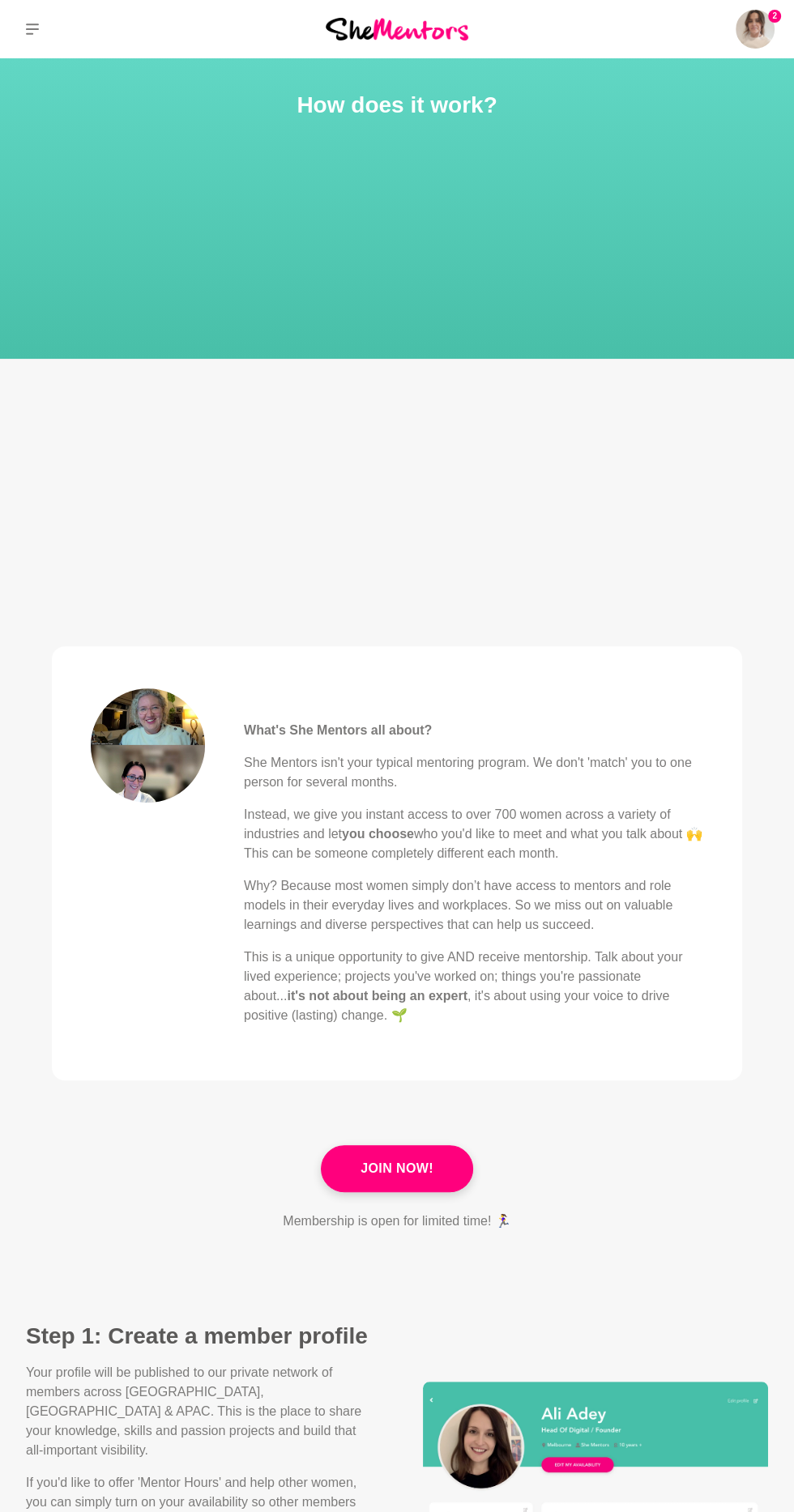
click at [747, 37] on img at bounding box center [754, 29] width 39 height 39
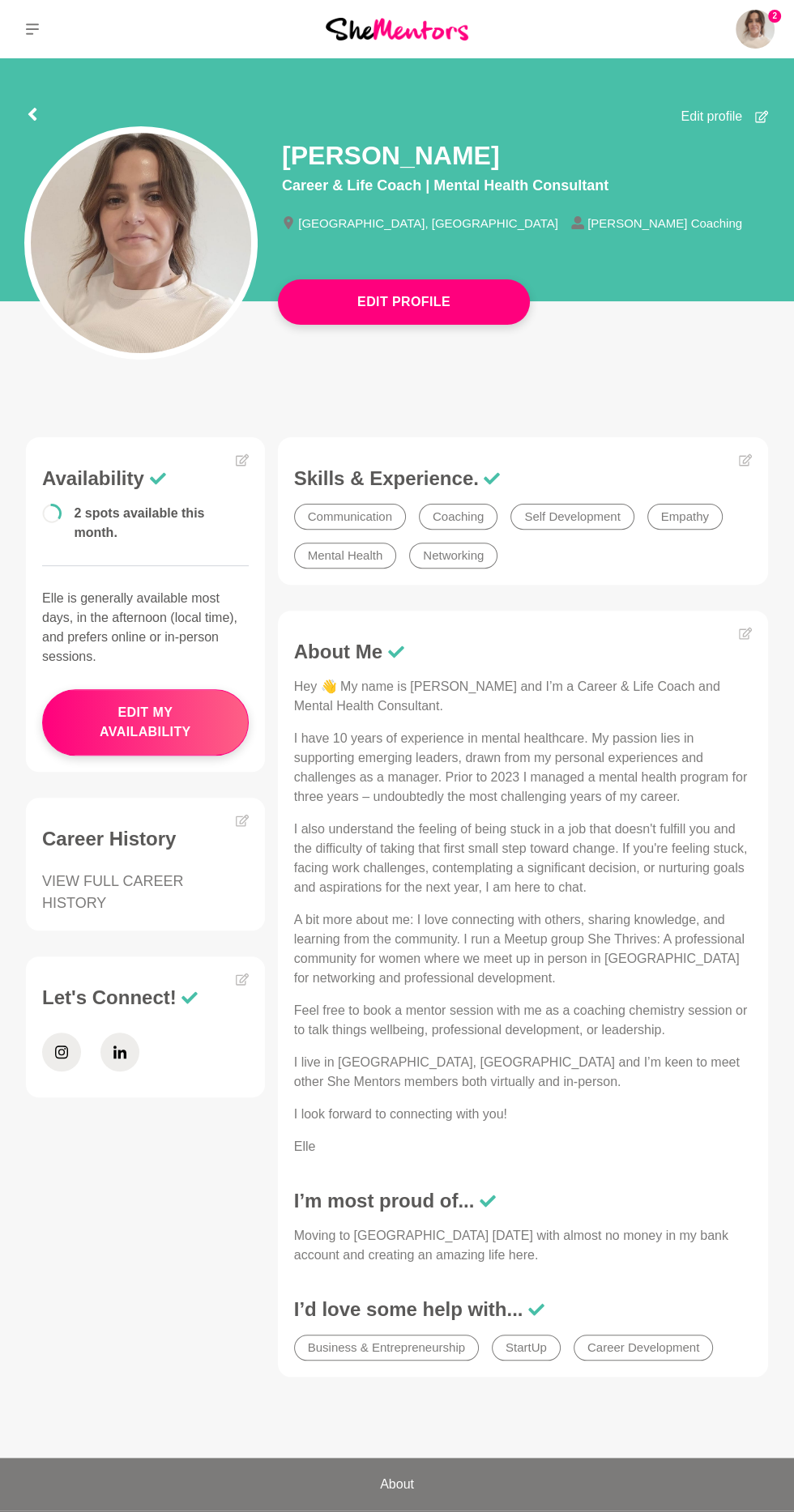
click at [0, 0] on icon at bounding box center [0, 0] width 0 height 0
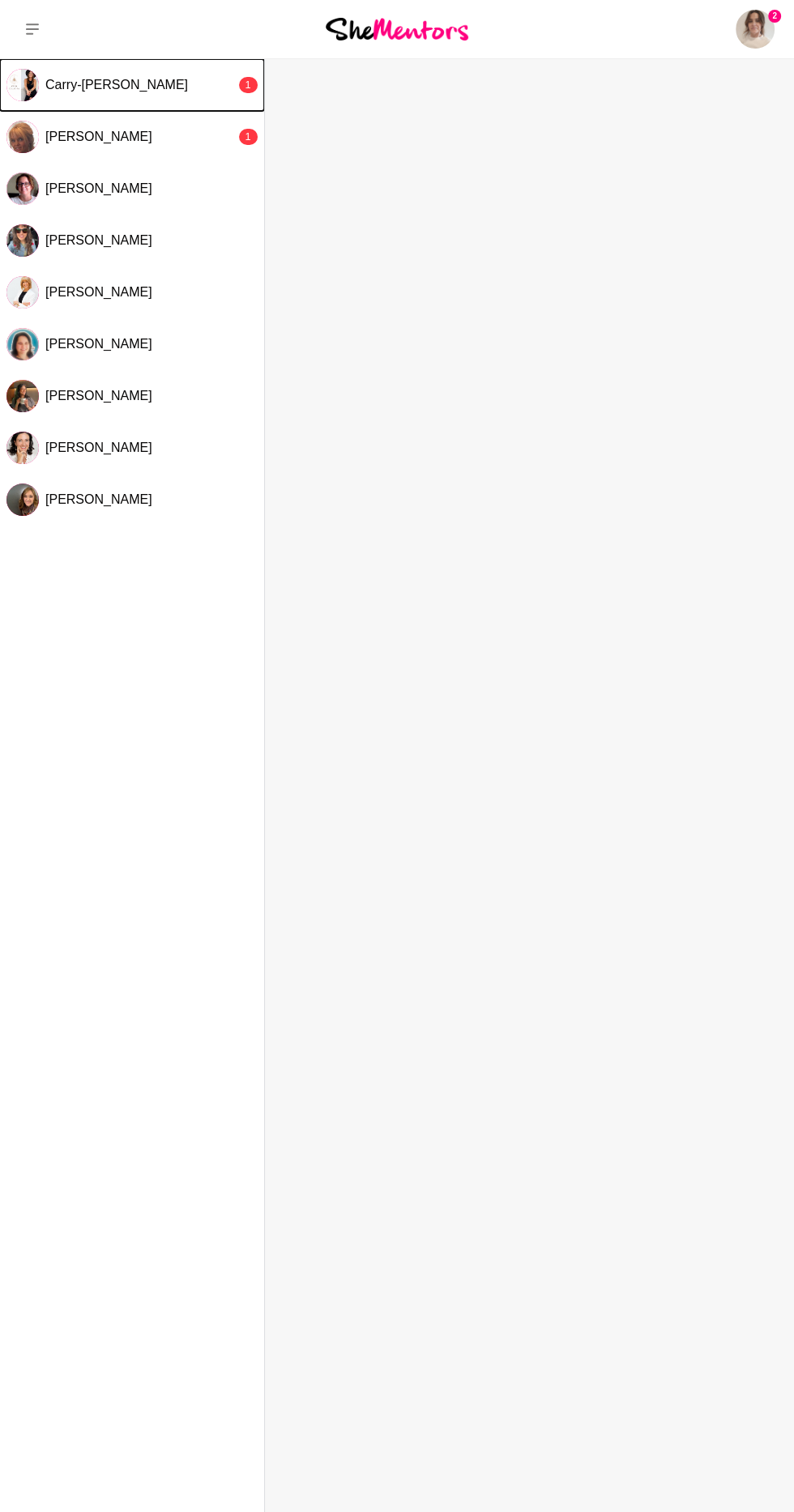
click at [111, 85] on span "Carry-[PERSON_NAME]" at bounding box center [116, 85] width 143 height 14
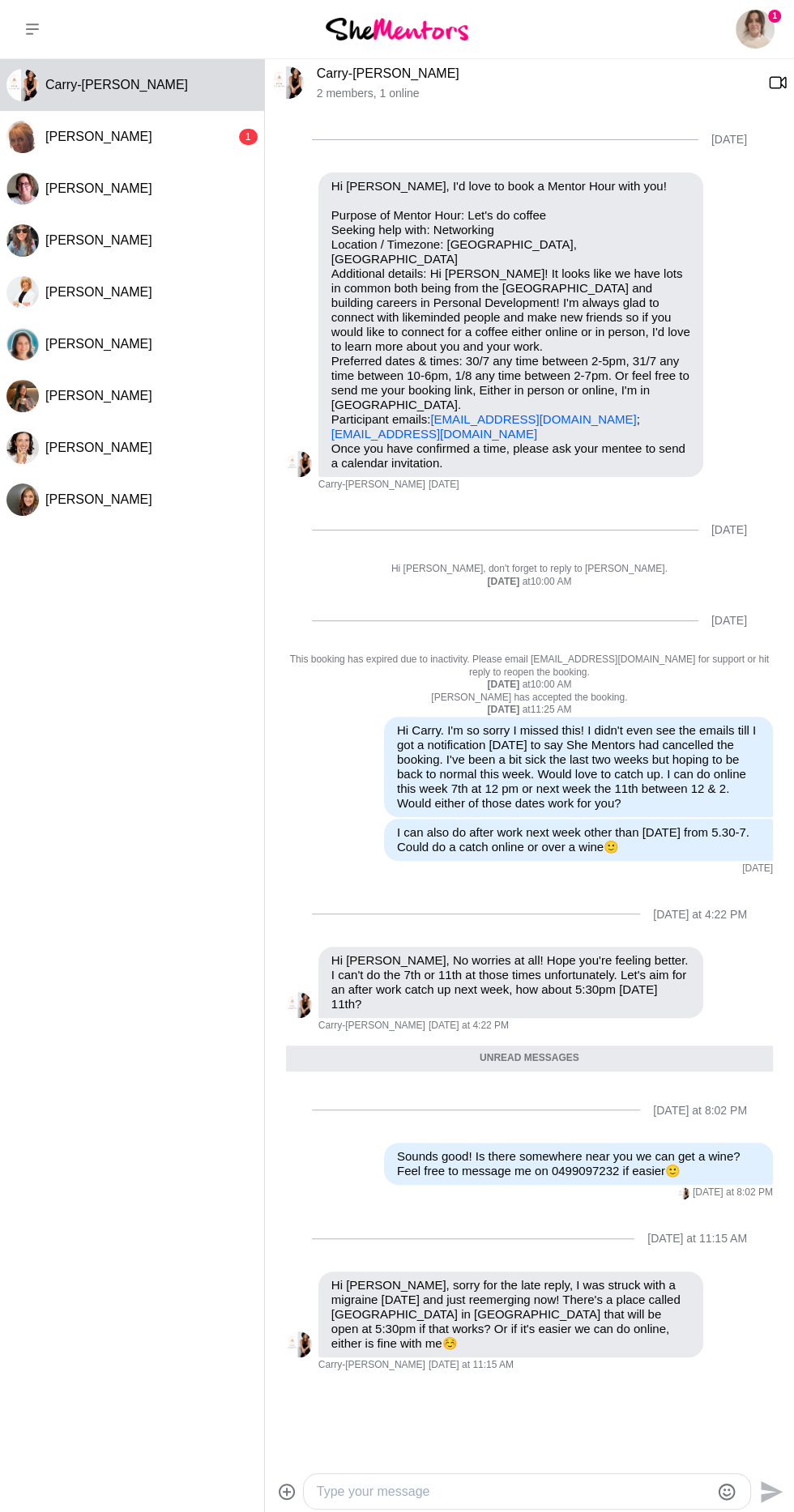
click at [477, 1489] on textarea "Type your message" at bounding box center [513, 1492] width 394 height 19
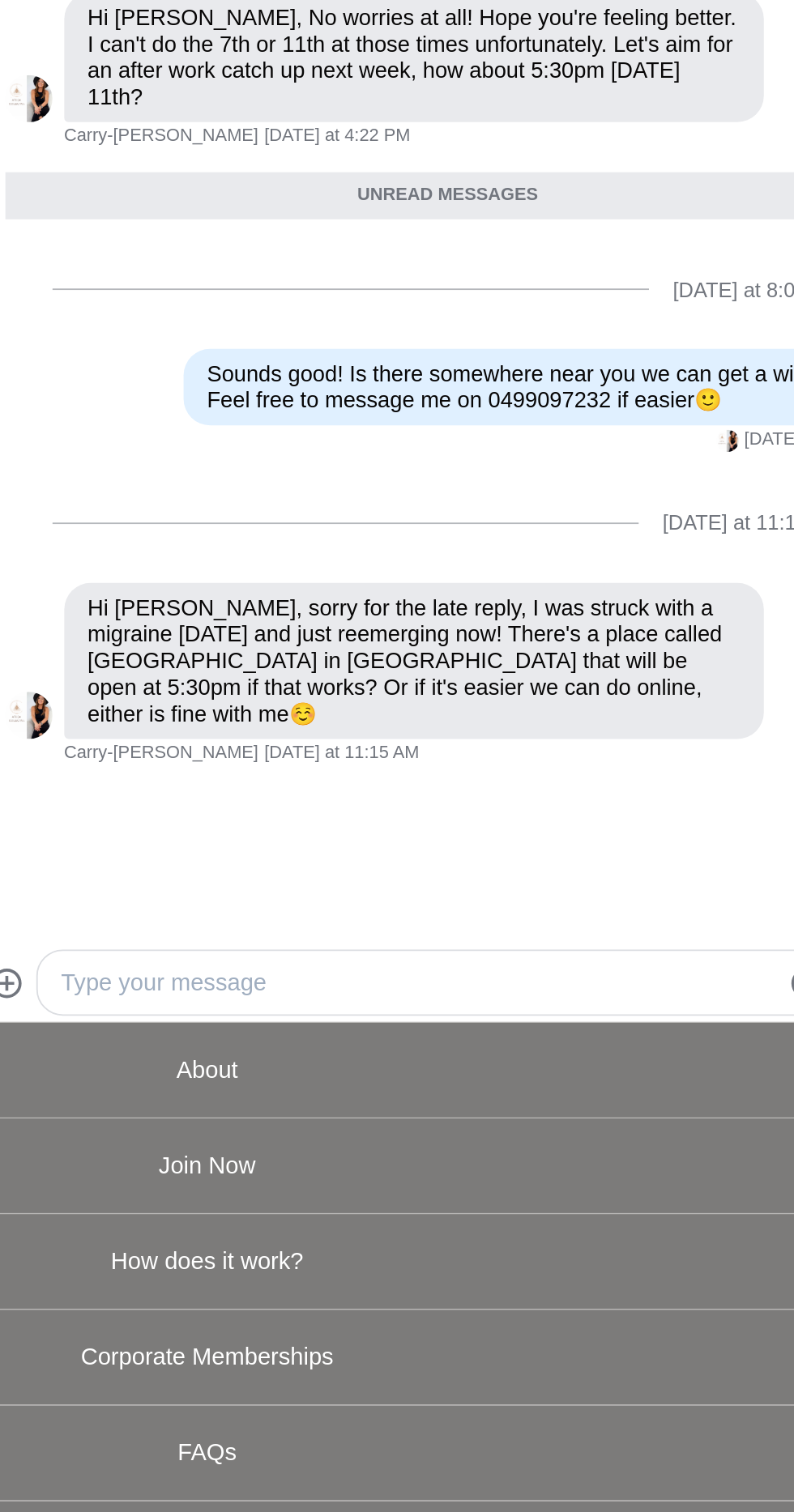
scroll to position [558, 0]
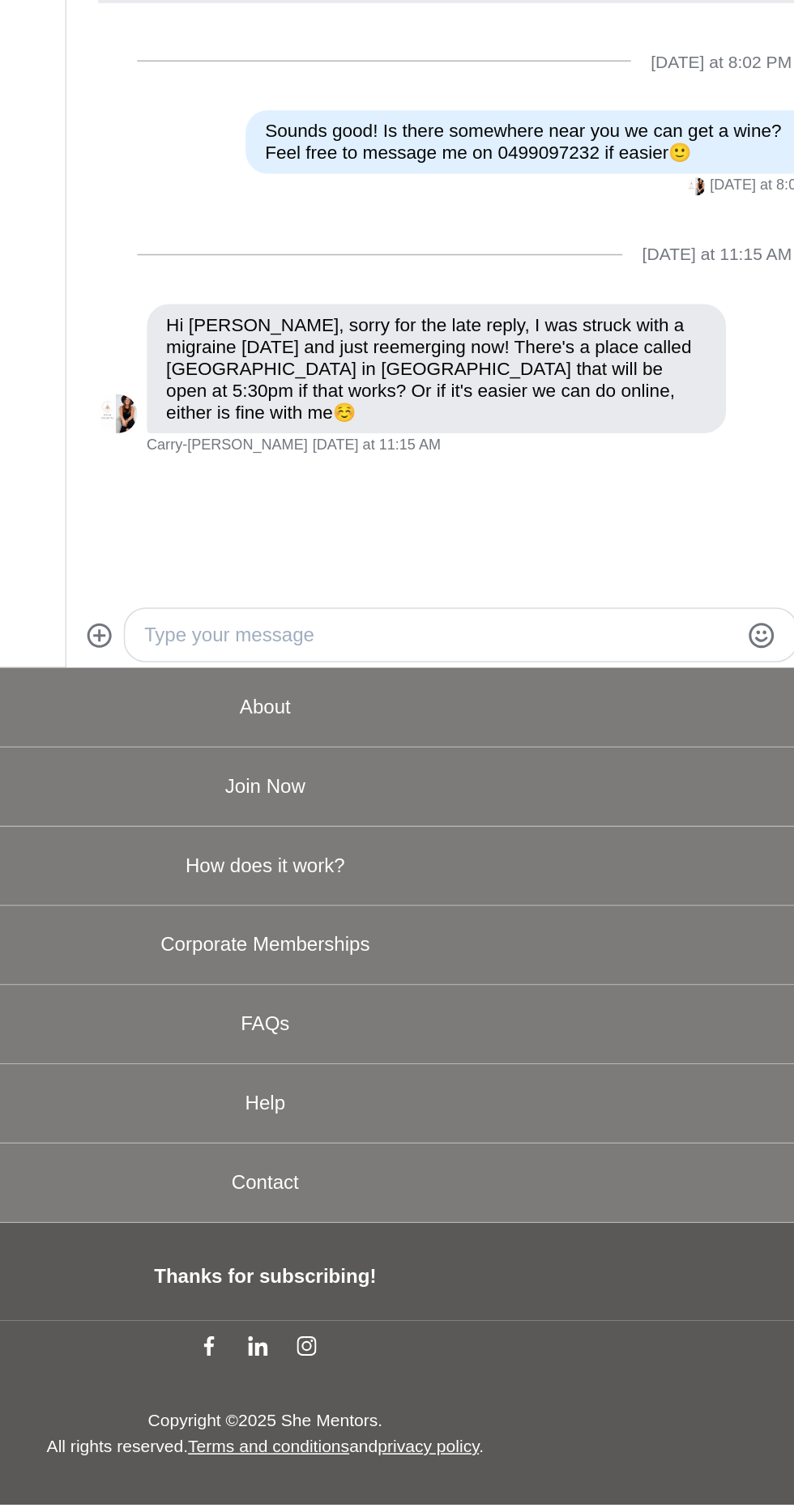
click at [350, 934] on textarea "Type your message" at bounding box center [513, 934] width 394 height 19
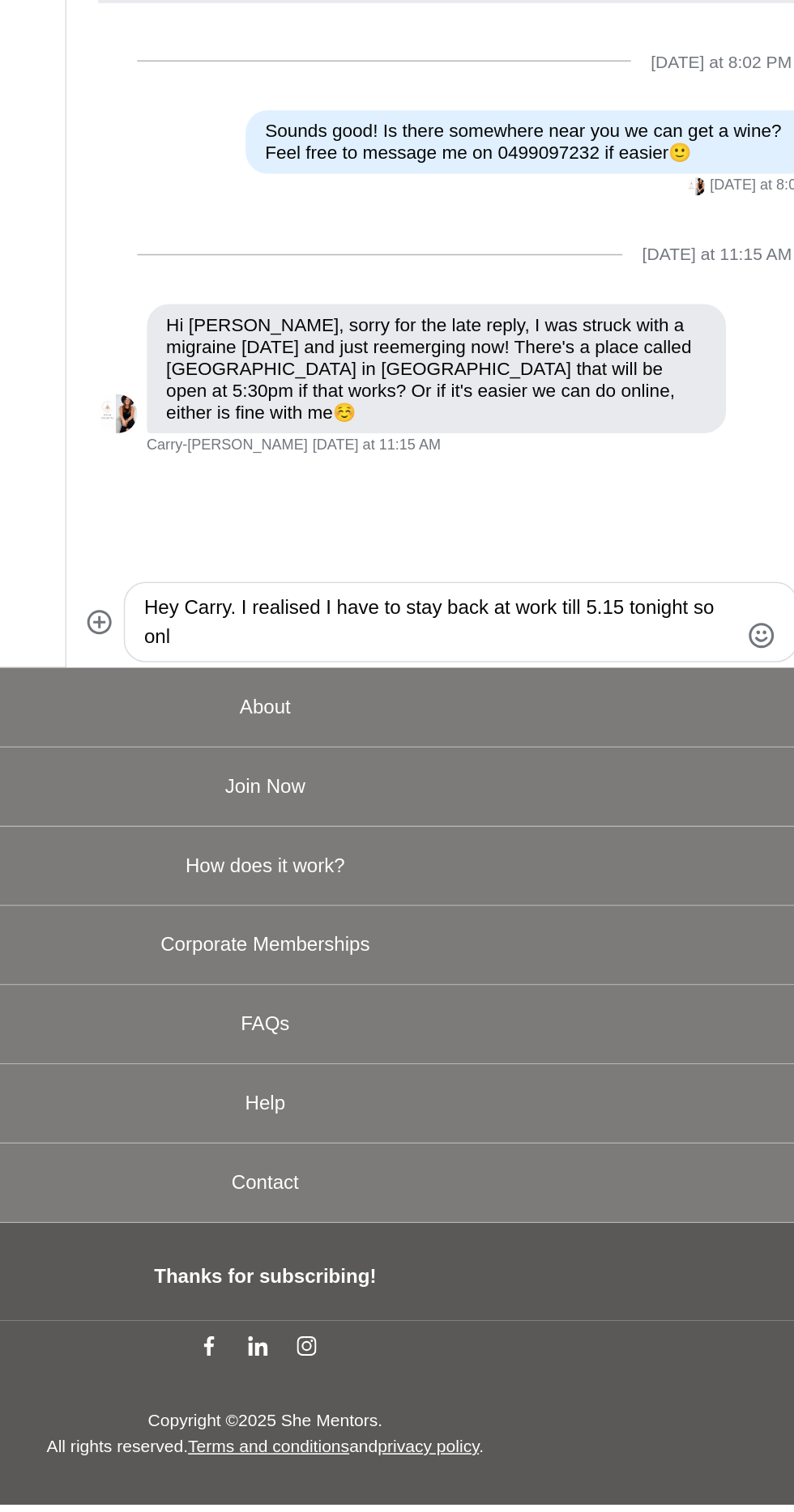
scroll to position [0, 0]
click at [529, 934] on textarea "Hey Carry. I realised I have to stay back at work till 5.15 tonight so online w…" at bounding box center [513, 926] width 394 height 39
type textarea "Hey Carry. I realised I have to stay back at work till 5.15 tonight so online w…"
click at [605, 964] on link "About" at bounding box center [397, 983] width 794 height 52
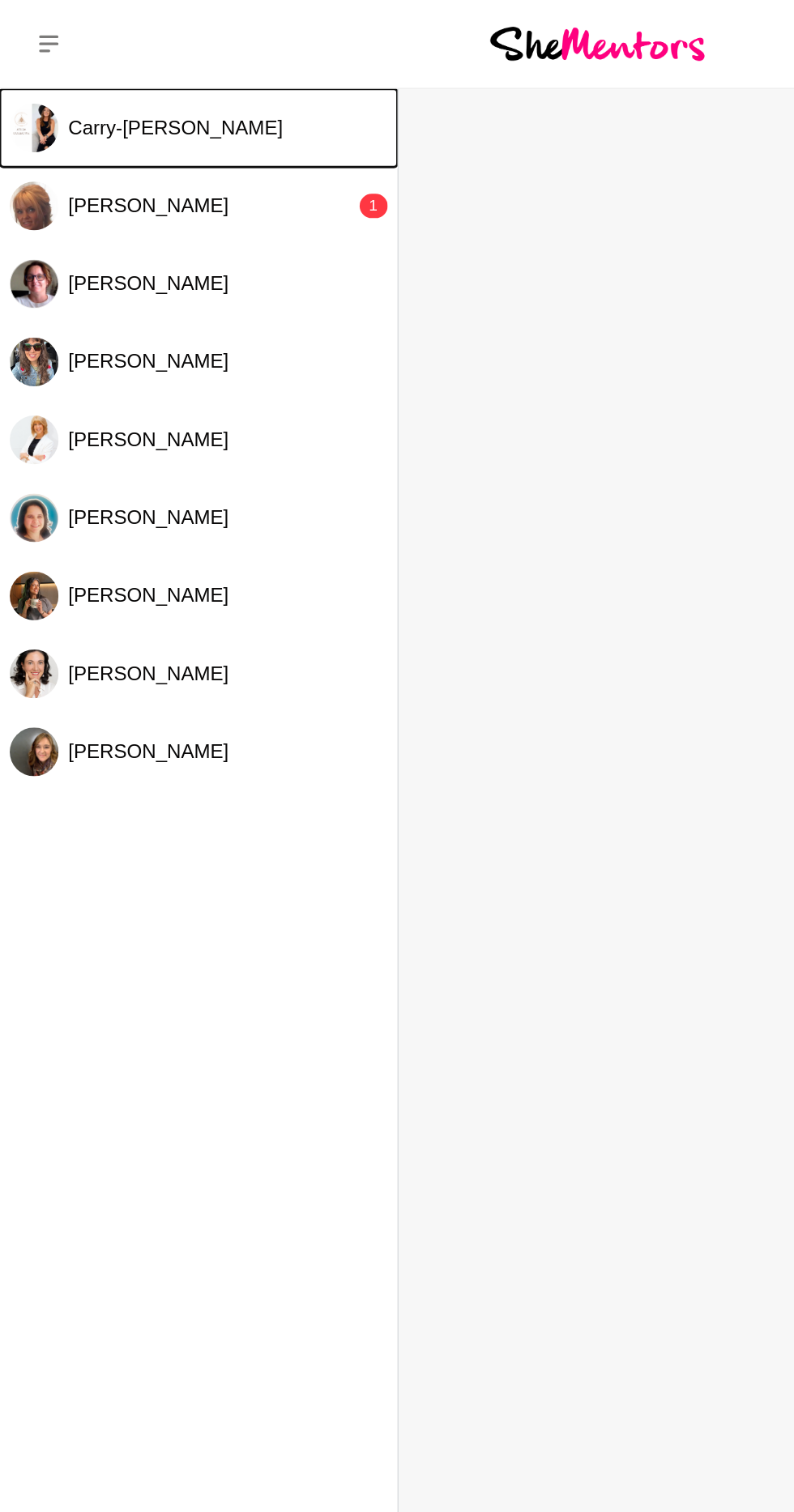
click at [98, 110] on button "Carry-[PERSON_NAME]" at bounding box center [132, 85] width 264 height 52
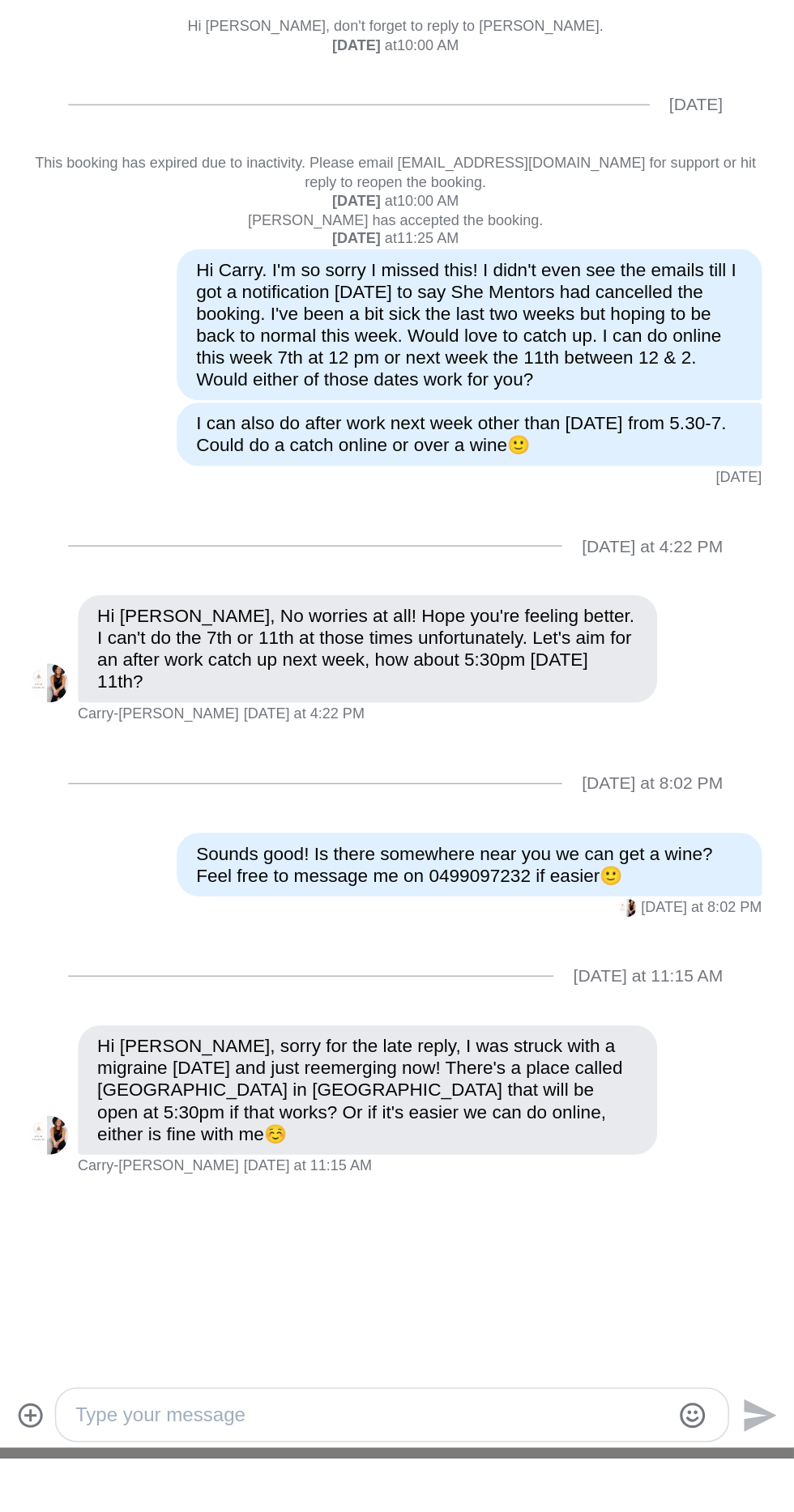
click at [400, 1483] on textarea "Type your message" at bounding box center [513, 1483] width 394 height 19
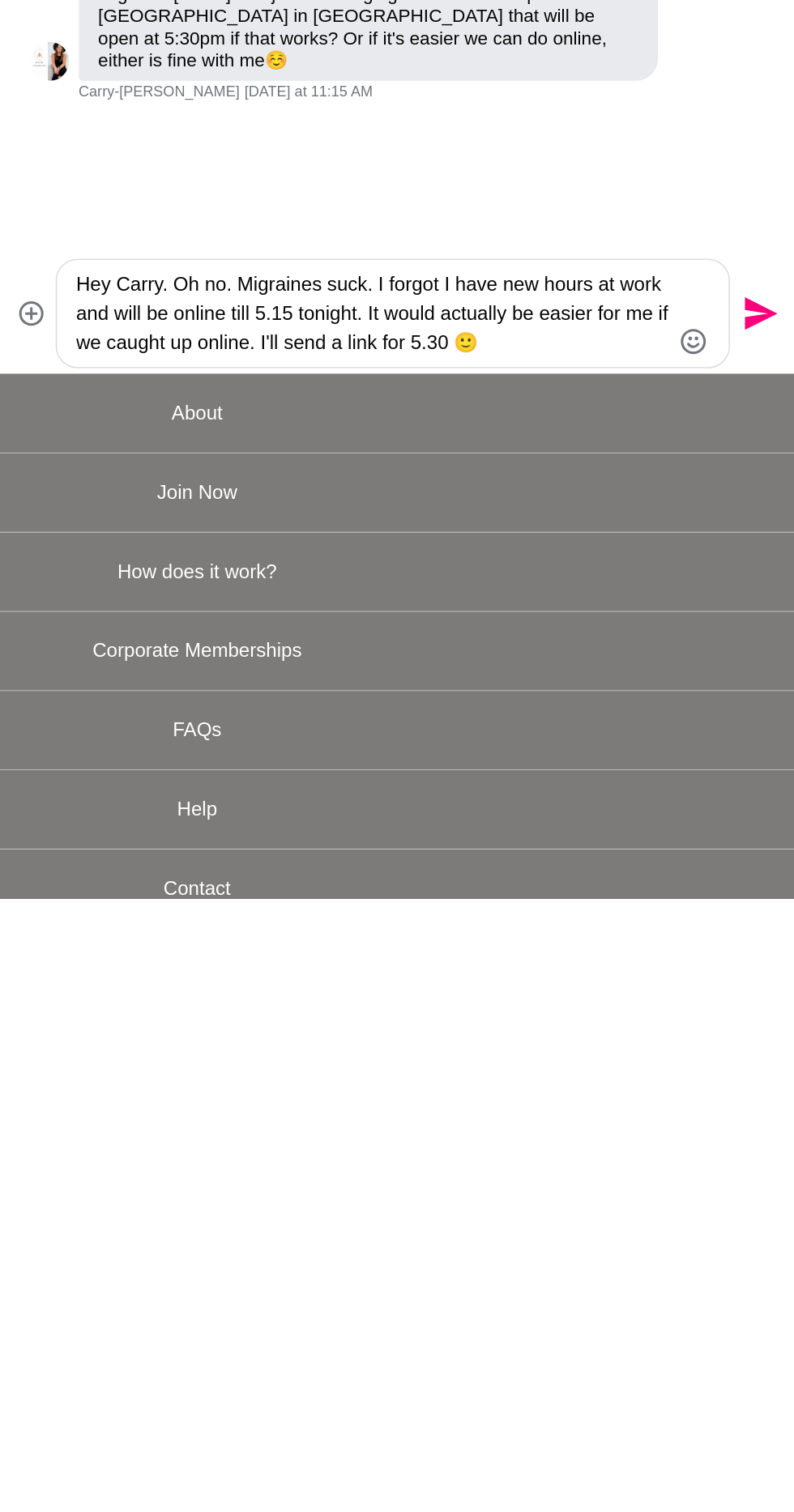
scroll to position [350, 0]
type textarea "Hey Carry. Oh no. Migraines suck. I forgot I have new hours at work and will be…"
click at [769, 1127] on icon "Send" at bounding box center [772, 1124] width 22 height 22
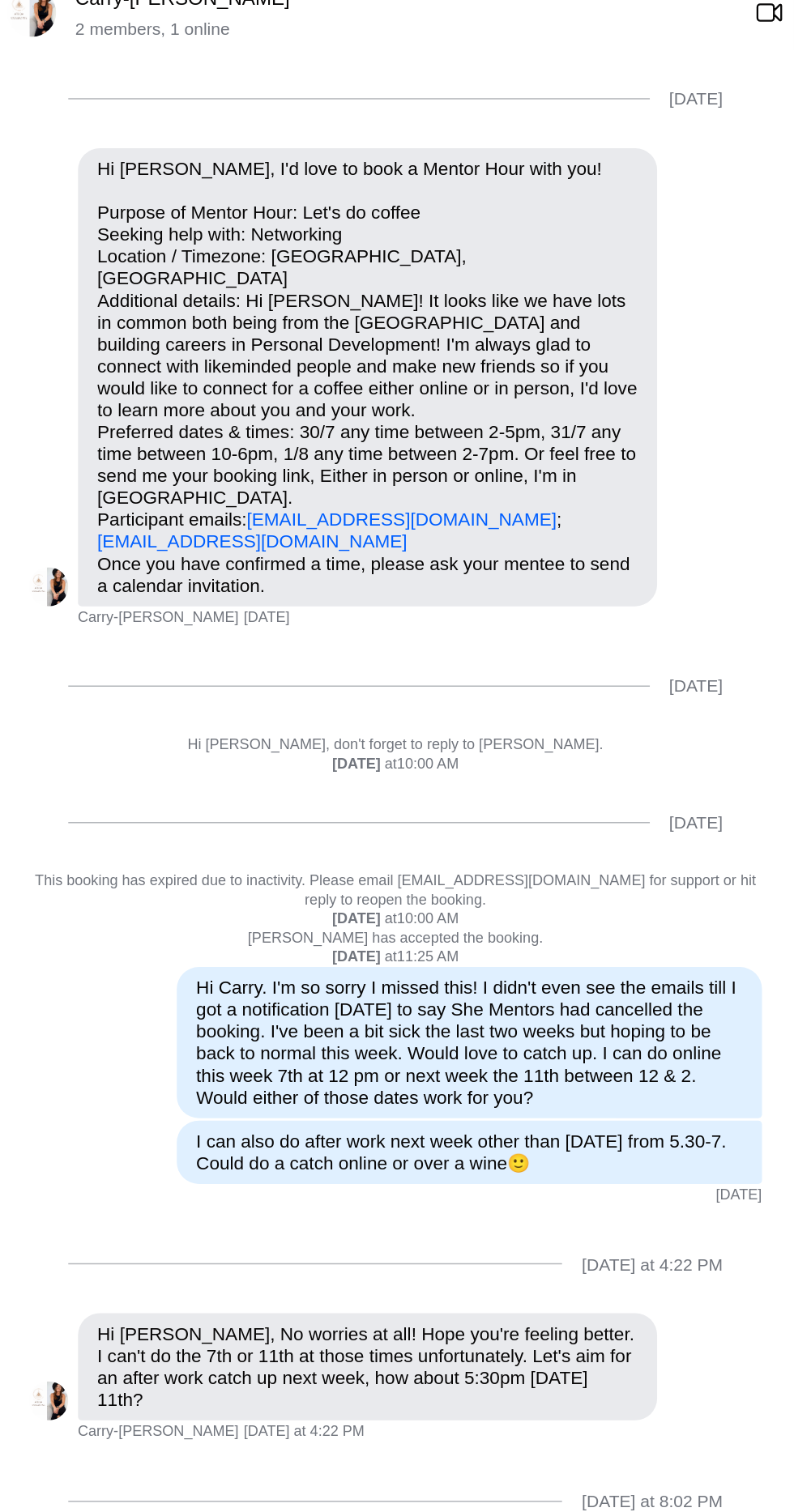
scroll to position [0, 0]
